Goal: Find specific page/section: Find specific page/section

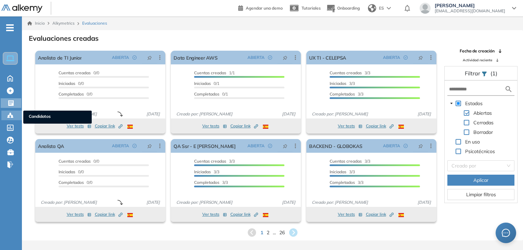
drag, startPoint x: 0, startPoint y: 0, endPoint x: 6, endPoint y: 114, distance: 114.1
click at [6, 115] on div "Candidatos Candidatos" at bounding box center [11, 115] width 21 height 10
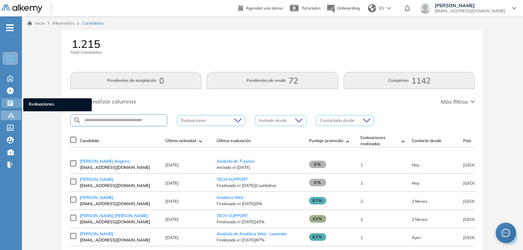
click at [8, 102] on icon at bounding box center [10, 102] width 5 height 5
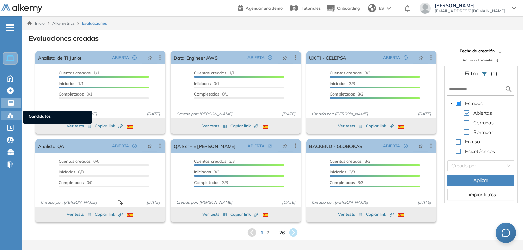
click at [14, 114] on div at bounding box center [11, 114] width 8 height 8
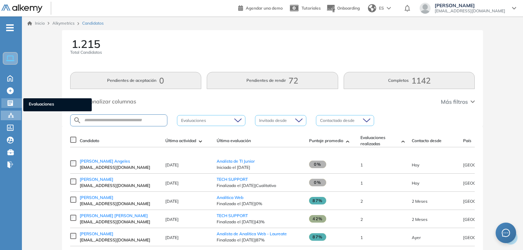
click at [12, 102] on icon at bounding box center [10, 102] width 5 height 5
